Goal: Information Seeking & Learning: Learn about a topic

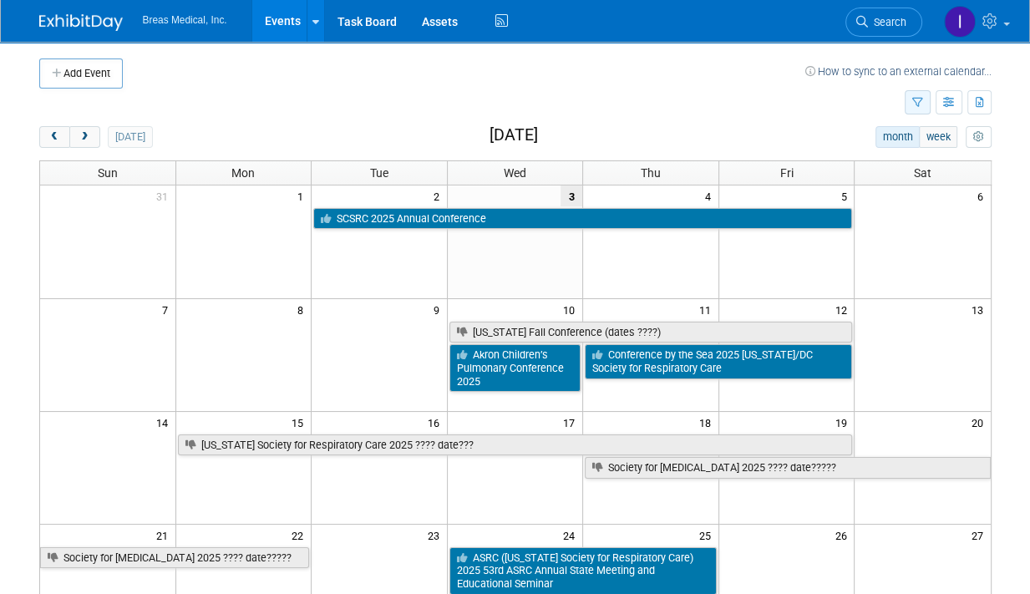
click at [920, 98] on icon "button" at bounding box center [918, 103] width 11 height 11
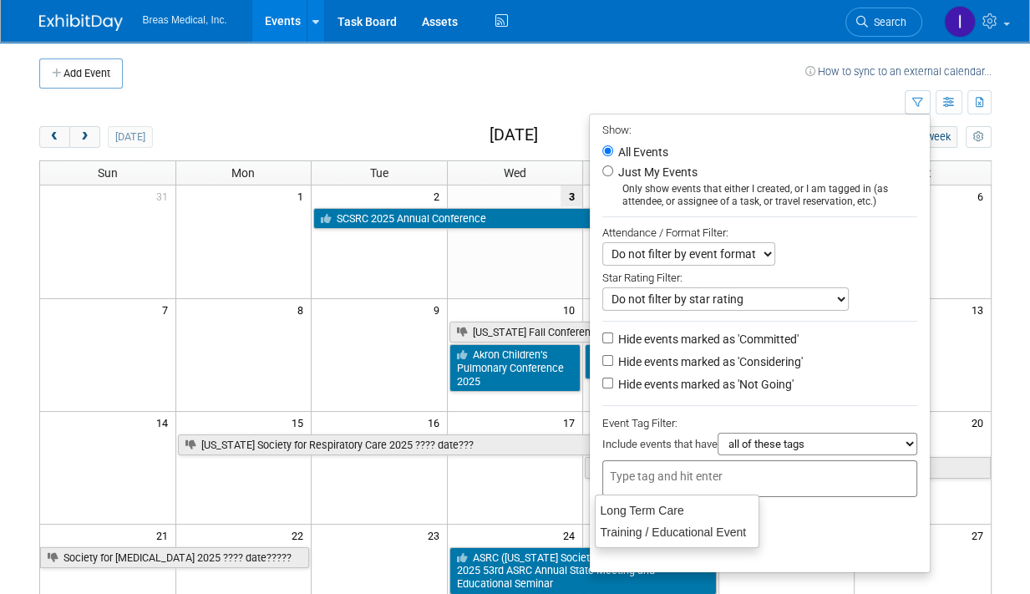
click at [681, 464] on div at bounding box center [760, 478] width 315 height 37
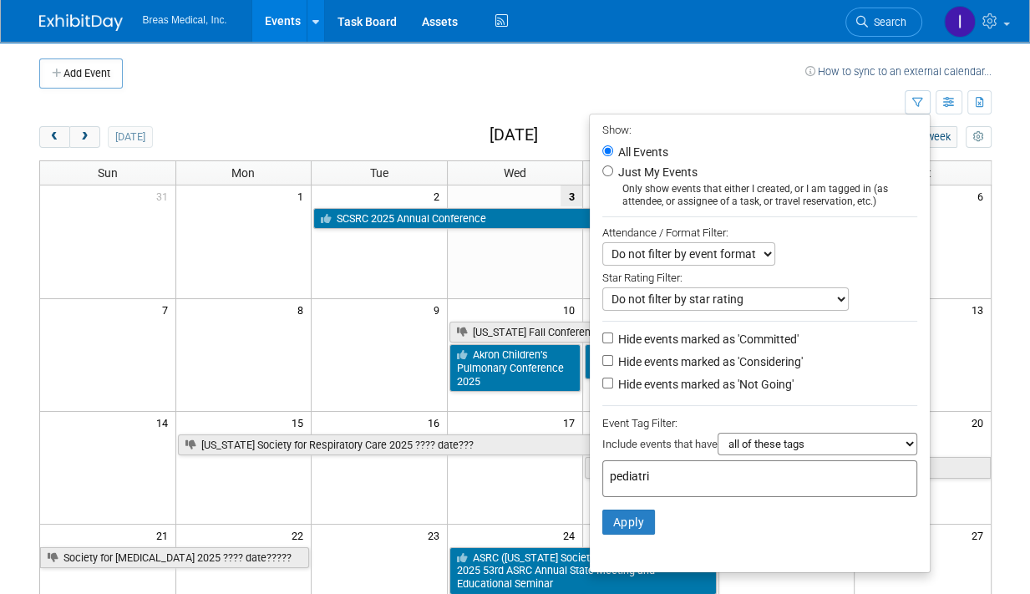
type input "pediatric"
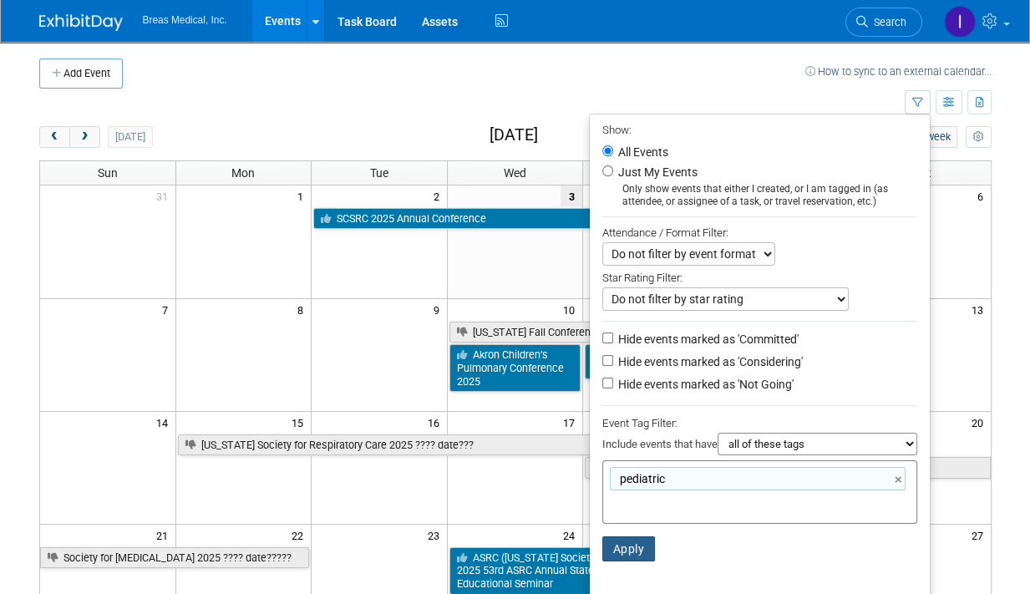
click at [618, 549] on button "Apply" at bounding box center [629, 548] width 53 height 25
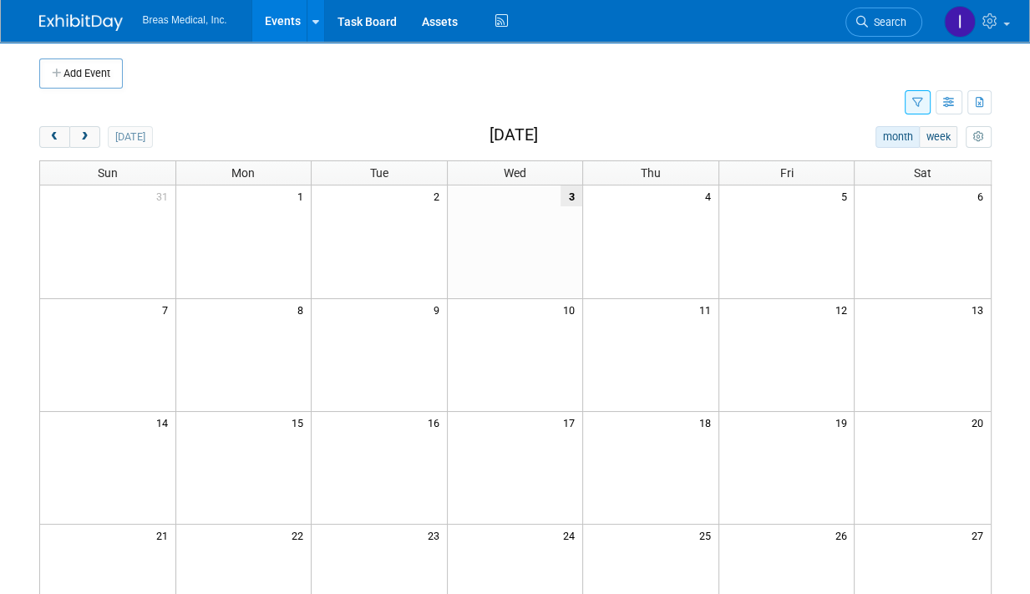
click at [918, 99] on icon "button" at bounding box center [918, 103] width 11 height 11
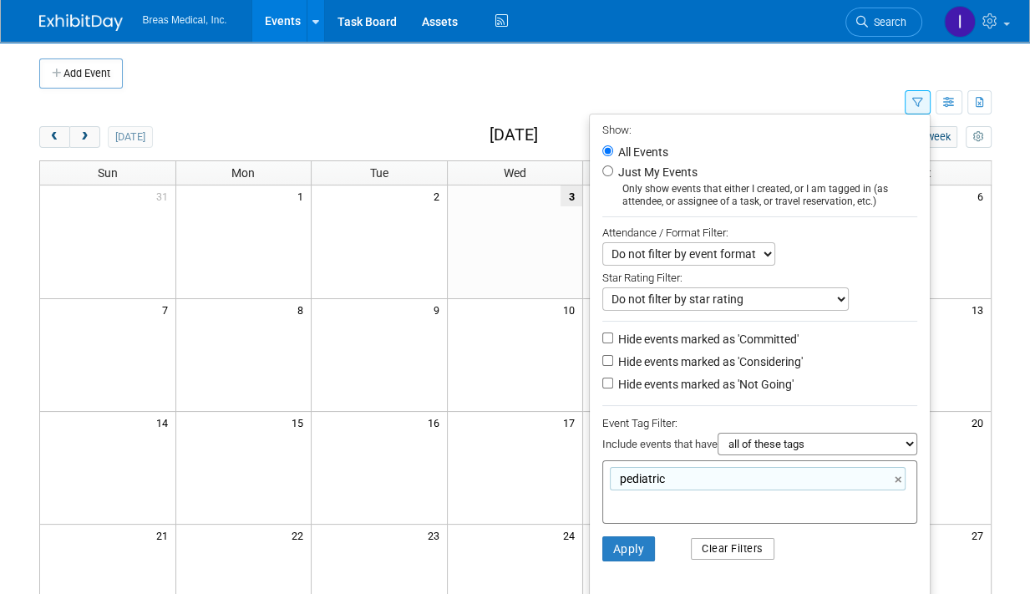
click at [738, 546] on button "Clear Filters" at bounding box center [733, 549] width 84 height 22
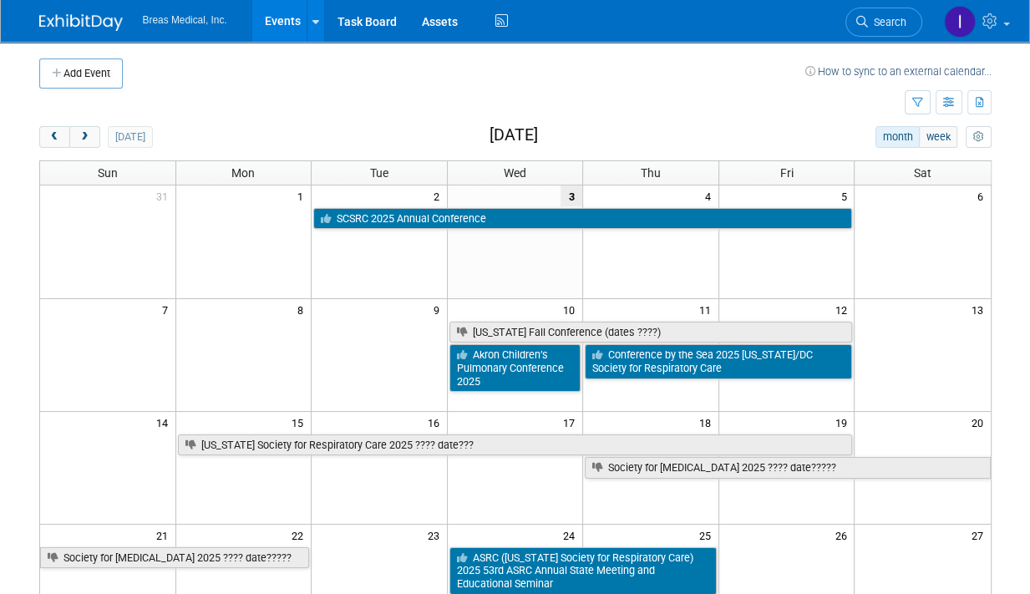
click at [780, 122] on div "Add Event How to sync to an external calendar... New Event Duplicate Event Warn…" at bounding box center [516, 534] width 978 height 985
click at [953, 96] on button "button" at bounding box center [949, 102] width 27 height 24
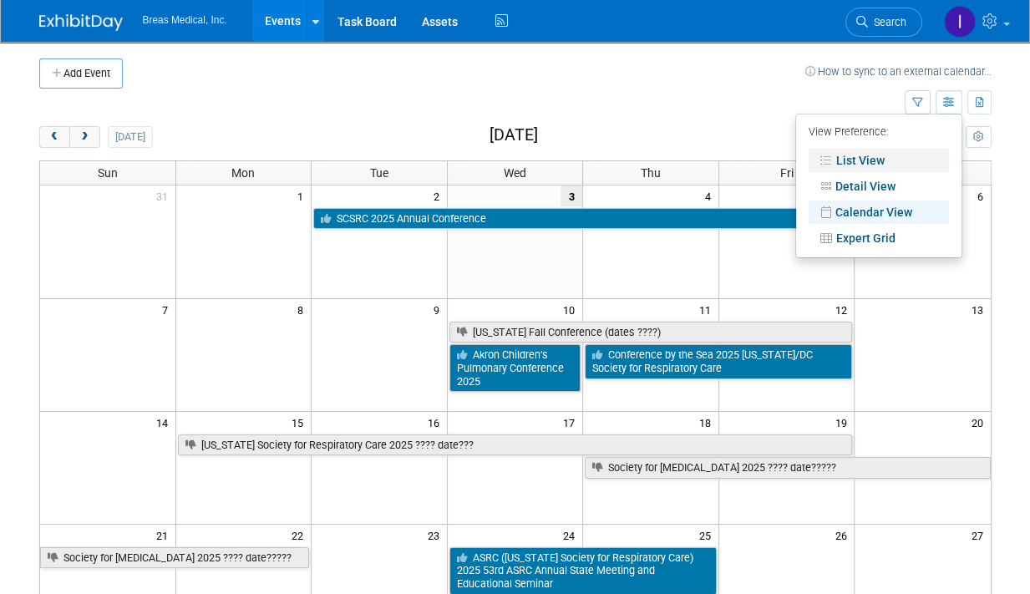
click at [862, 160] on link "List View" at bounding box center [879, 160] width 140 height 23
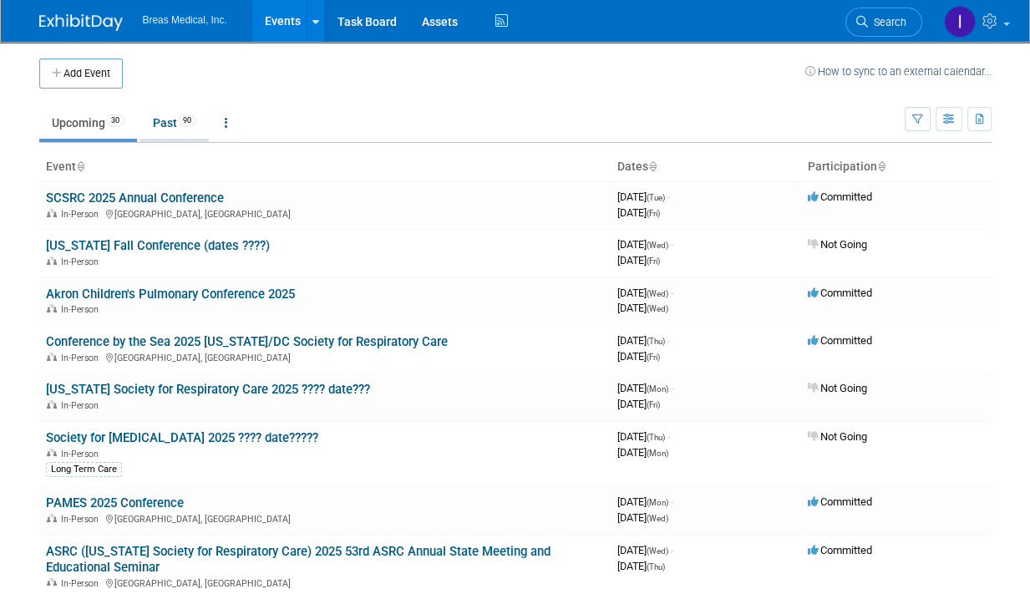
click at [159, 121] on link "Past 90" at bounding box center [174, 123] width 69 height 32
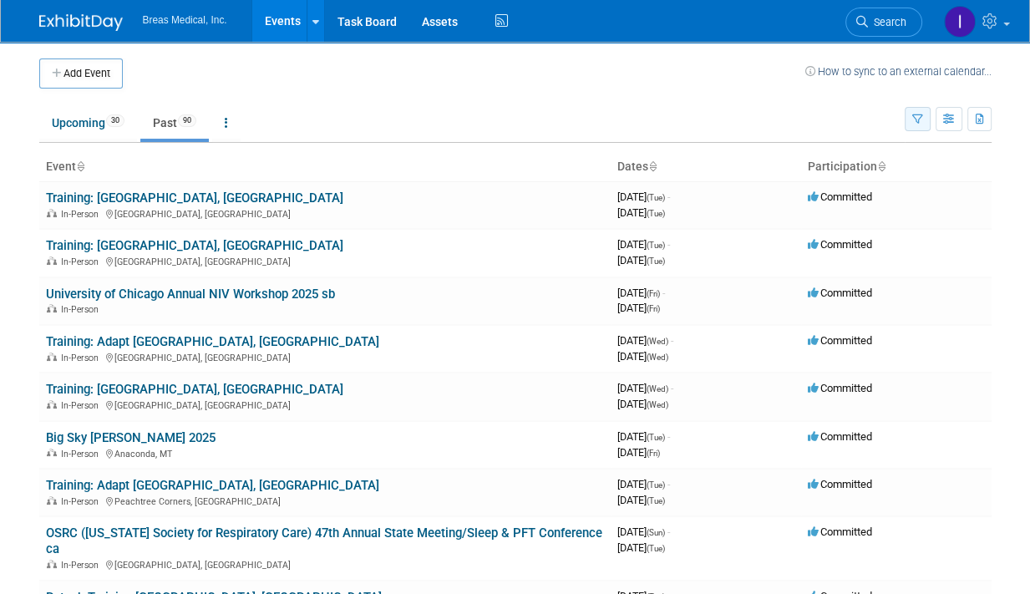
click at [918, 116] on icon "button" at bounding box center [918, 119] width 11 height 11
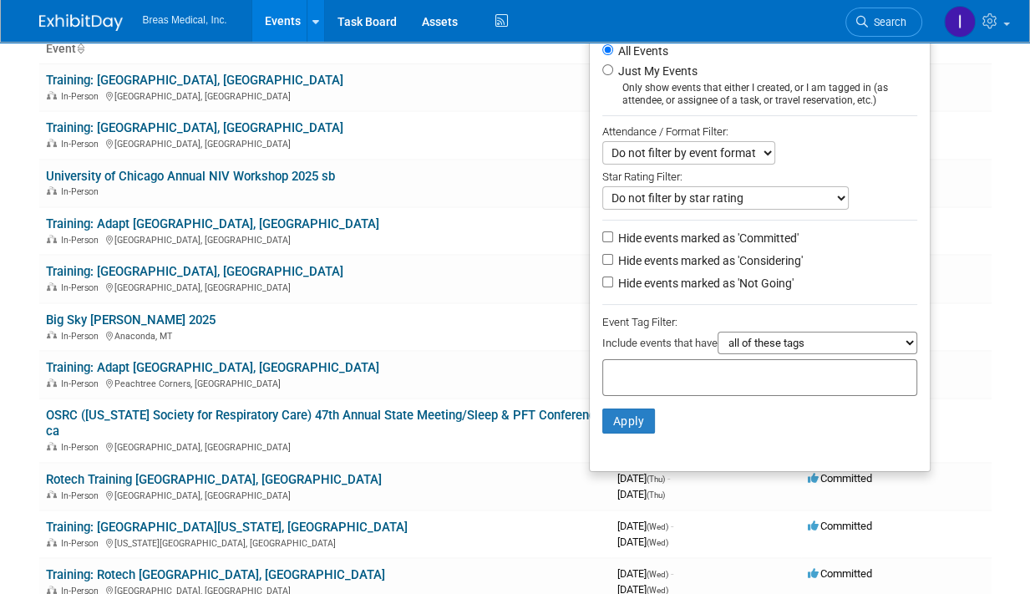
scroll to position [84, 0]
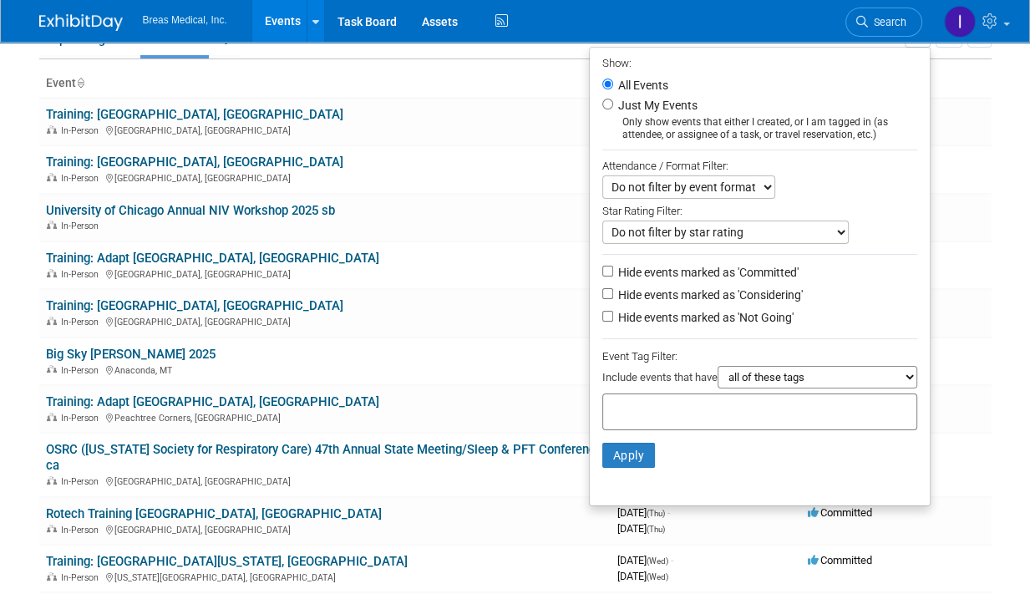
click at [1006, 79] on body "Breas Medical, Inc. Events Add Event Bulk Upload Events Shareable Event Boards …" at bounding box center [515, 213] width 1030 height 594
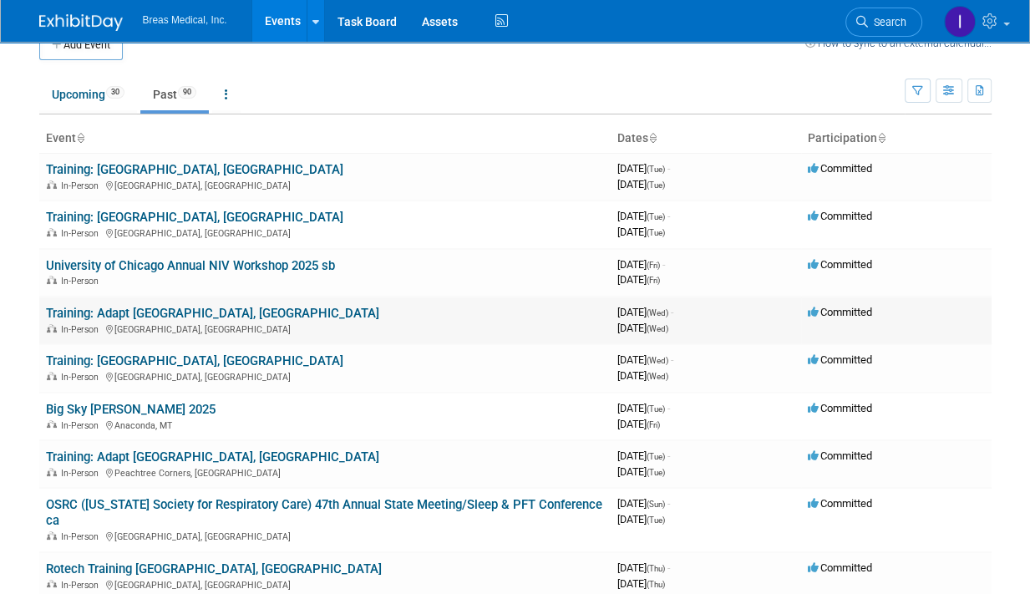
scroll to position [0, 0]
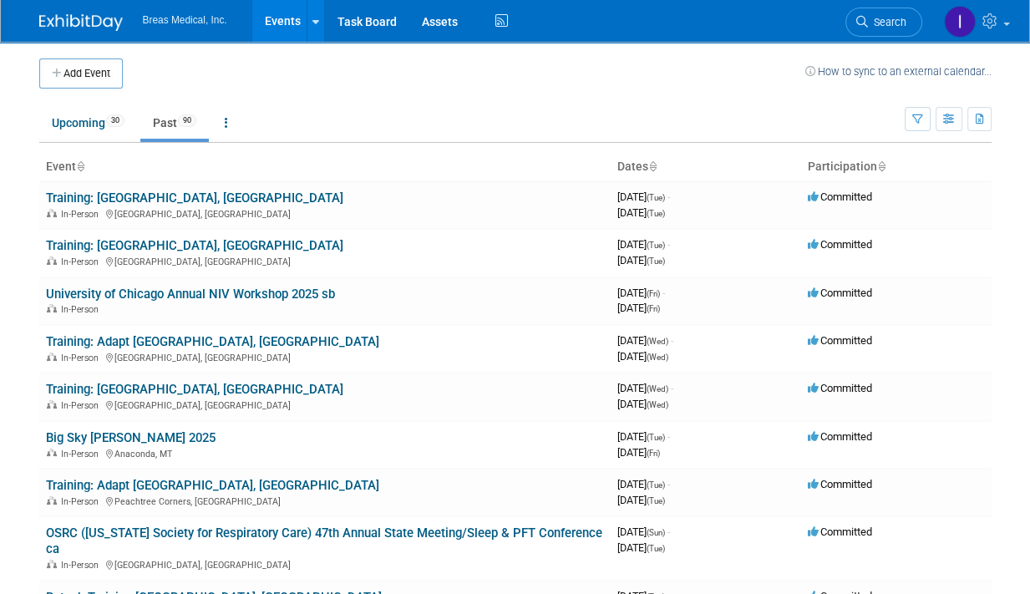
click at [79, 169] on icon at bounding box center [80, 167] width 8 height 11
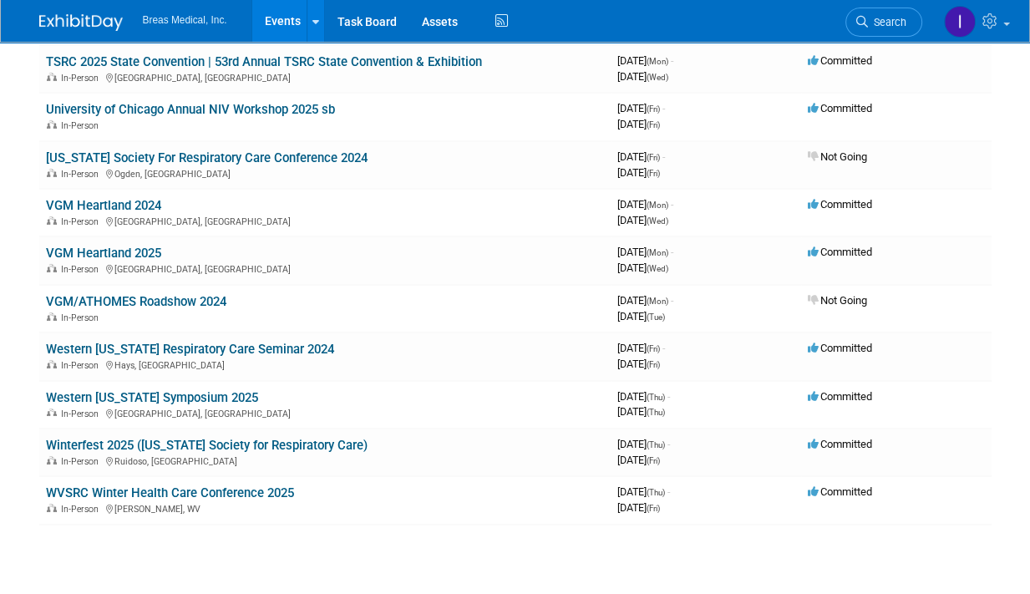
scroll to position [4469, 0]
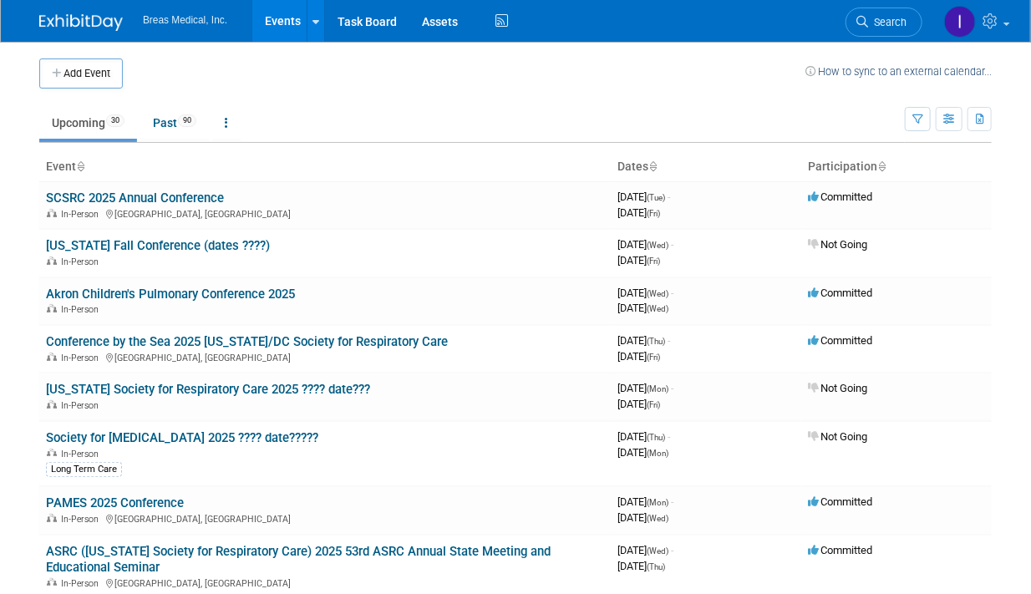
click at [79, 125] on link "Upcoming 30" at bounding box center [88, 123] width 98 height 32
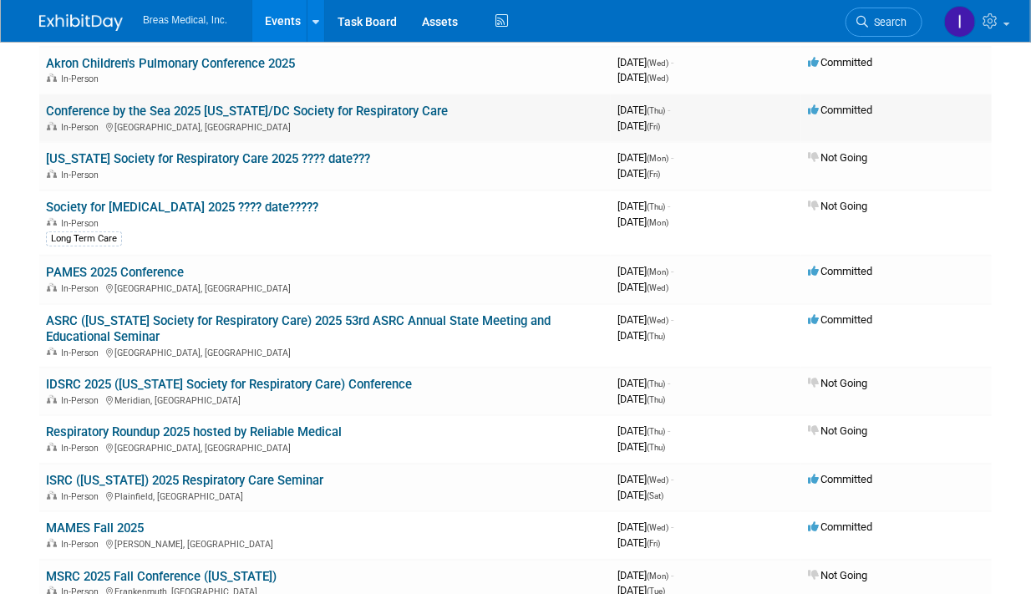
scroll to position [251, 0]
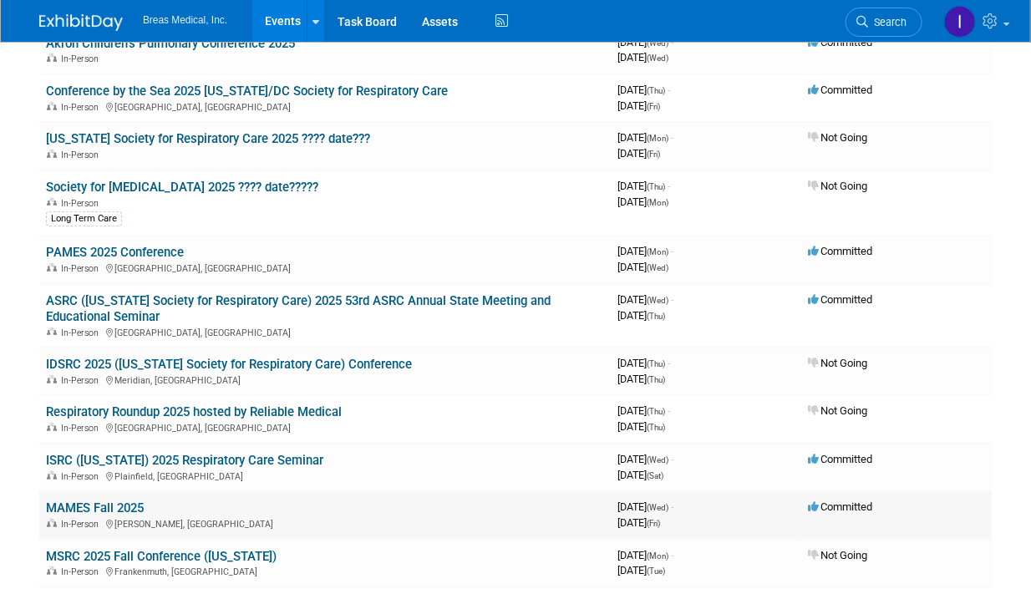
click at [131, 504] on link "MAMES Fall 2025" at bounding box center [95, 508] width 98 height 15
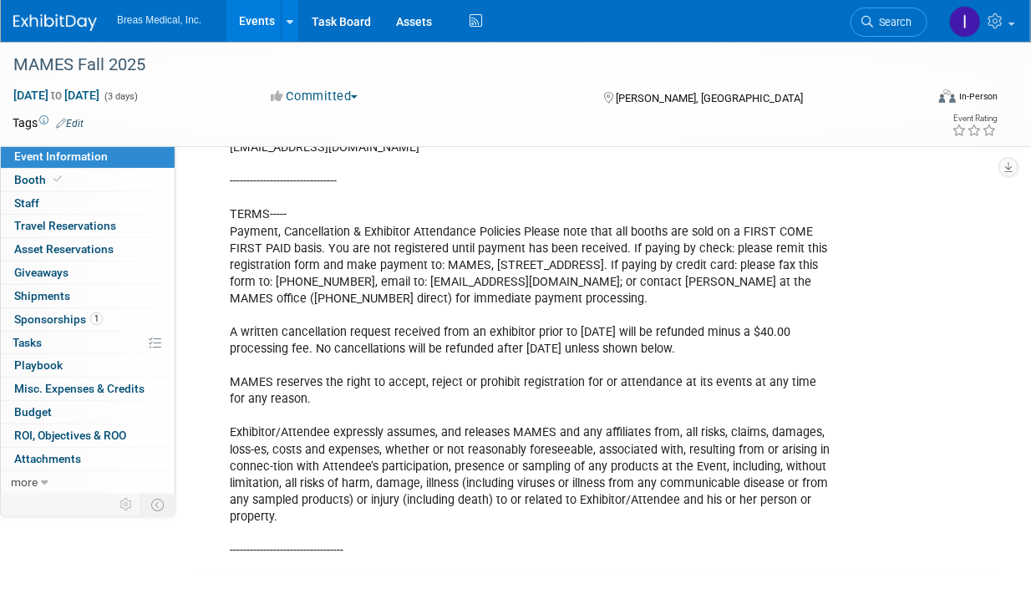
scroll to position [585, 0]
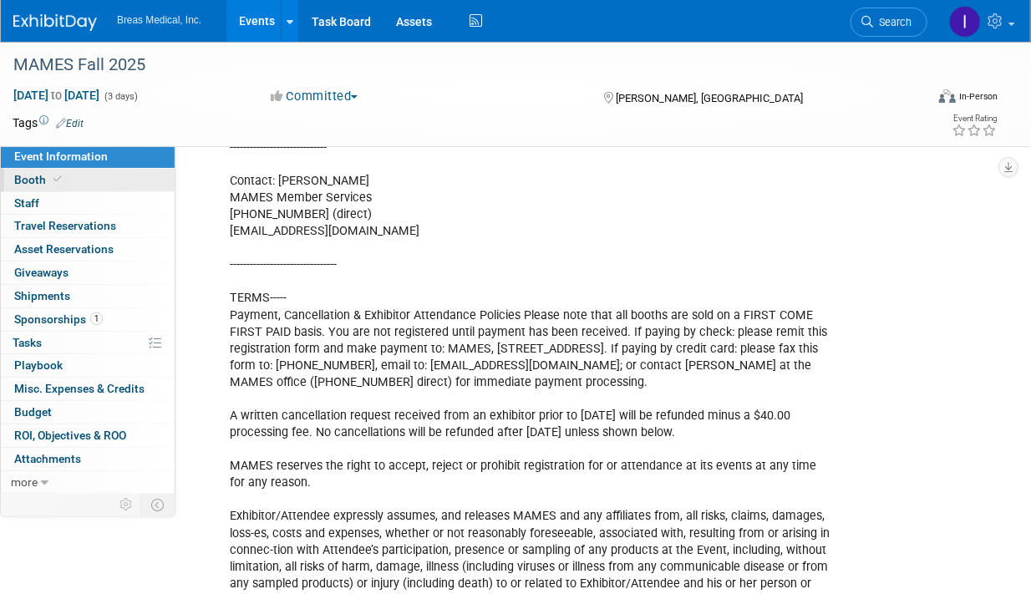
click at [24, 170] on link "Booth" at bounding box center [88, 180] width 174 height 23
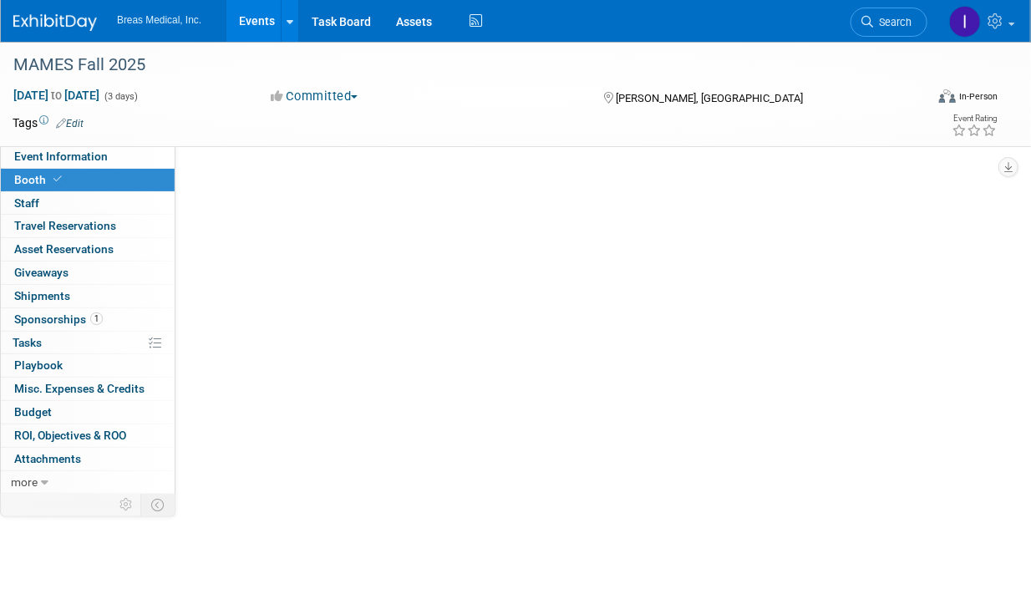
scroll to position [0, 0]
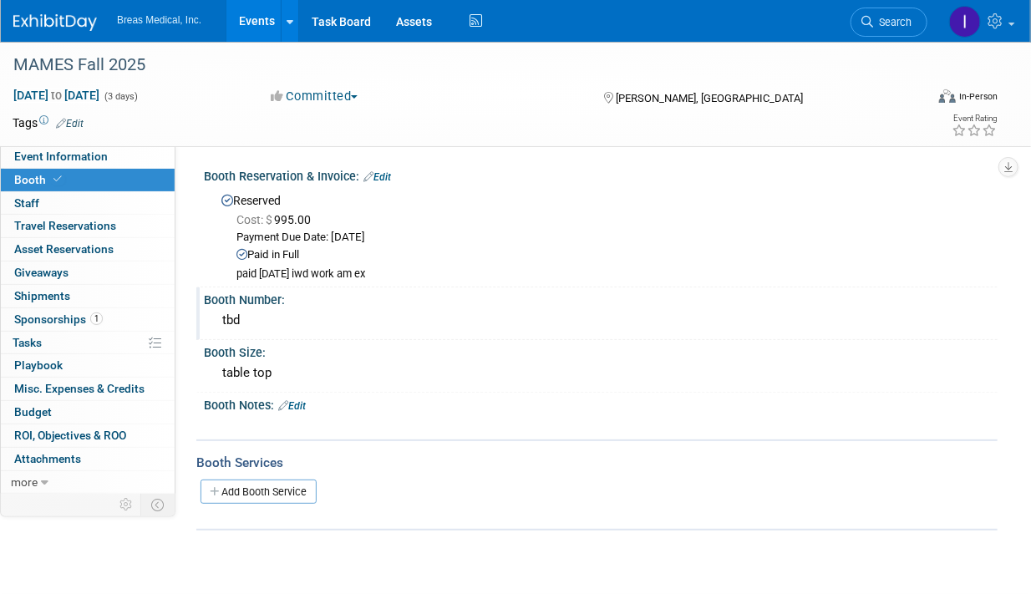
click at [300, 326] on div "tbd" at bounding box center [600, 321] width 769 height 26
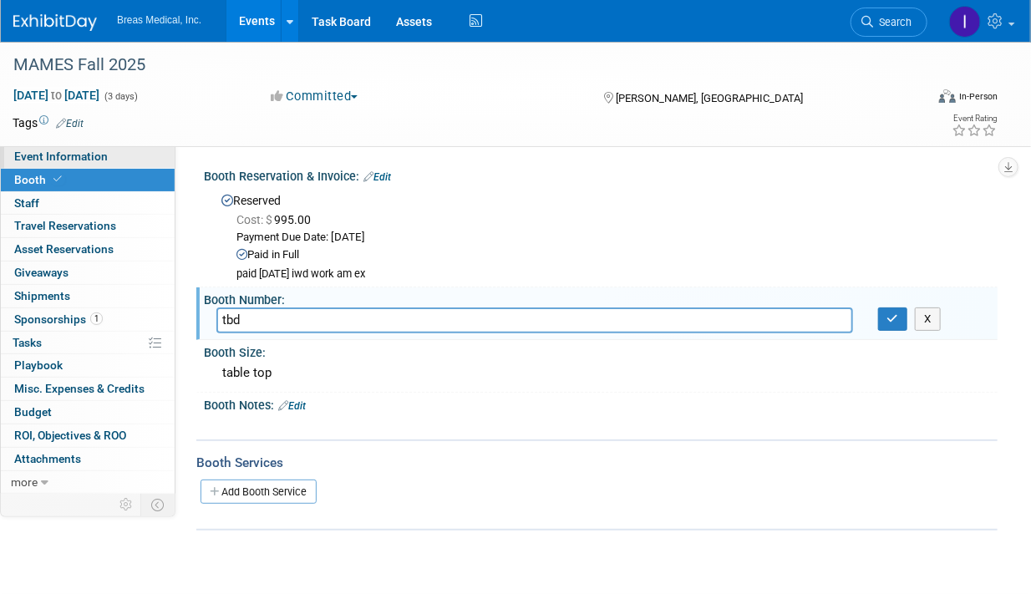
click at [34, 156] on span "Event Information" at bounding box center [61, 156] width 94 height 13
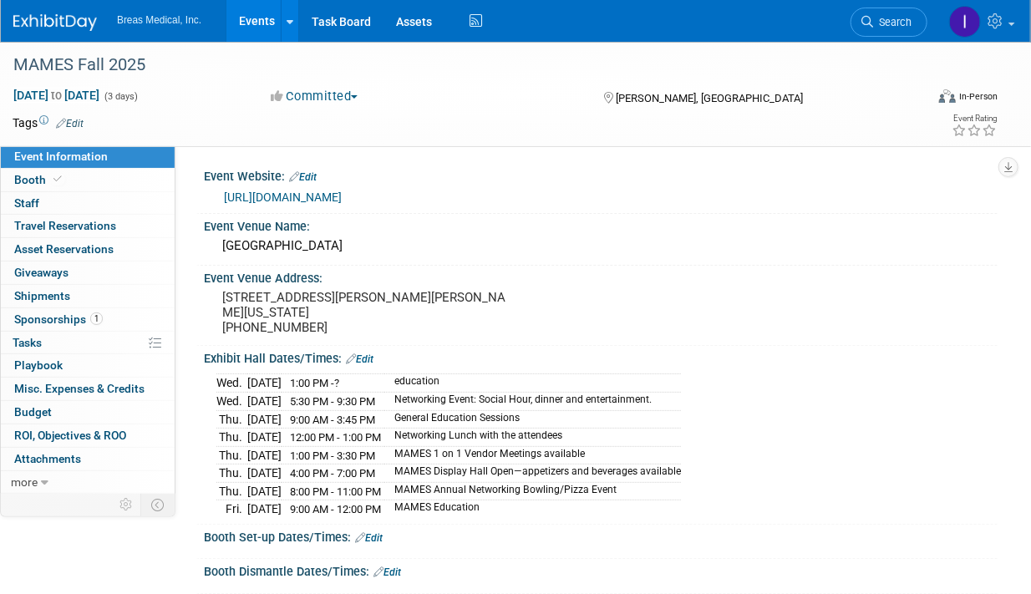
click at [342, 201] on link "[URL][DOMAIN_NAME]" at bounding box center [283, 197] width 118 height 13
